Goal: Task Accomplishment & Management: Use online tool/utility

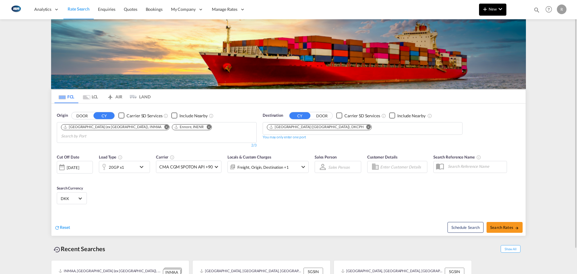
drag, startPoint x: 500, startPoint y: 17, endPoint x: 494, endPoint y: 9, distance: 9.7
click at [500, 17] on md-menu "New Rates Ratecard Ratesheet Quote Bookings" at bounding box center [492, 11] width 27 height 15
click at [493, 8] on span "New" at bounding box center [492, 9] width 23 height 5
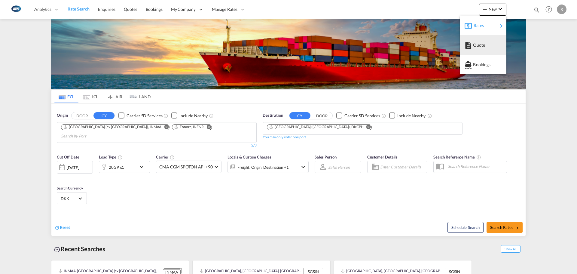
click at [476, 26] on span "Rates" at bounding box center [477, 26] width 7 height 12
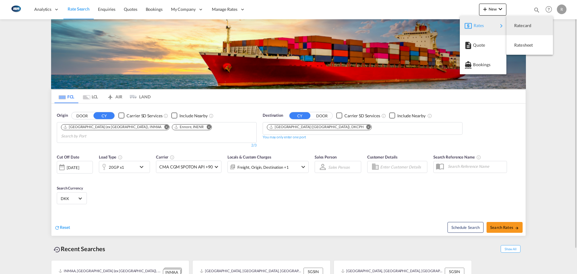
click at [504, 47] on button "Quote" at bounding box center [483, 45] width 47 height 20
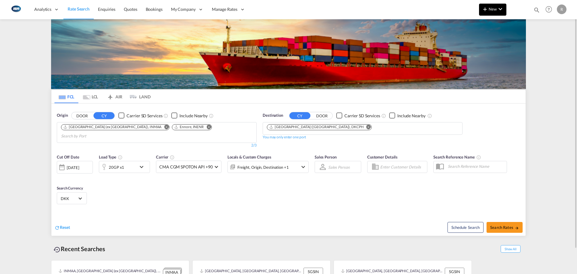
click at [491, 13] on button "New" at bounding box center [492, 10] width 27 height 12
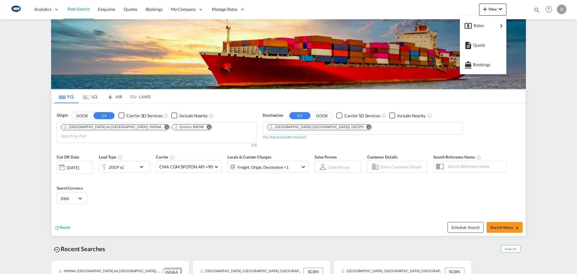
click at [488, 21] on body "Analytics Reports Dashboard Rate Search Enquiries Quotes Bookings" at bounding box center [288, 137] width 577 height 274
click at [530, 45] on md-backdrop at bounding box center [288, 137] width 577 height 274
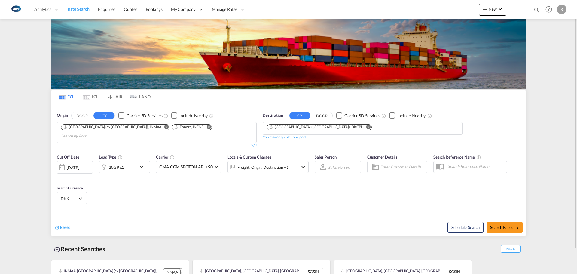
click at [484, 24] on img at bounding box center [288, 54] width 475 height 70
click at [487, 7] on md-icon "icon-plus 400-fg" at bounding box center [484, 8] width 7 height 7
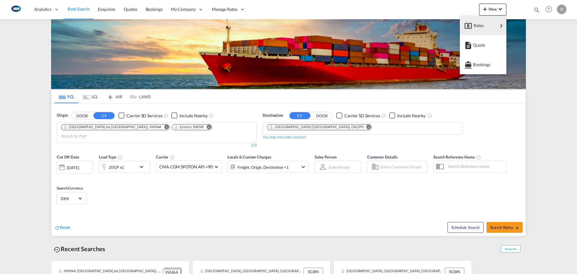
click at [488, 22] on body "Analytics Reports Dashboard Rate Search Enquiries Quotes Bookings" at bounding box center [288, 137] width 577 height 274
click at [520, 46] on span "Ratesheet" at bounding box center [517, 45] width 7 height 12
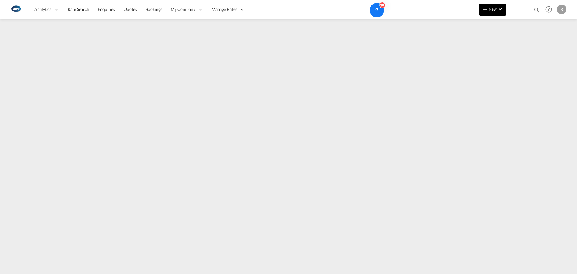
drag, startPoint x: 478, startPoint y: 5, endPoint x: 484, endPoint y: 11, distance: 7.4
click at [478, 5] on div "Analytics Reports Dashboard Rate Search Enquiries Quotes Bookings" at bounding box center [288, 9] width 559 height 19
click at [494, 14] on button "New" at bounding box center [492, 10] width 27 height 12
click at [493, 23] on div "Rates" at bounding box center [486, 25] width 24 height 15
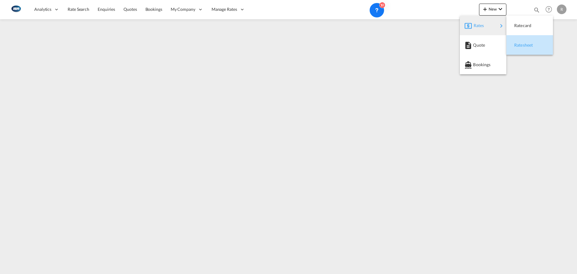
click at [518, 41] on span "Ratesheet" at bounding box center [517, 45] width 7 height 12
